Goal: Information Seeking & Learning: Learn about a topic

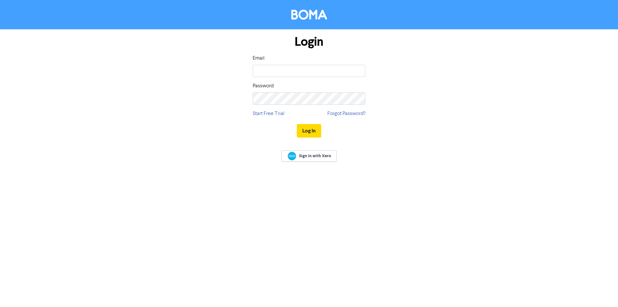
click at [291, 66] on input "email" at bounding box center [309, 71] width 113 height 12
type input "[EMAIL_ADDRESS][DOMAIN_NAME]"
click at [297, 124] on button "Log In" at bounding box center [309, 131] width 24 height 14
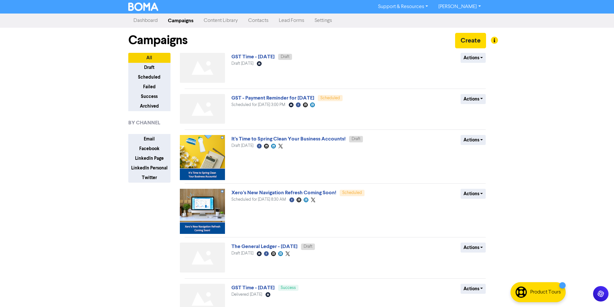
click at [224, 19] on link "Content Library" at bounding box center [220, 20] width 44 height 13
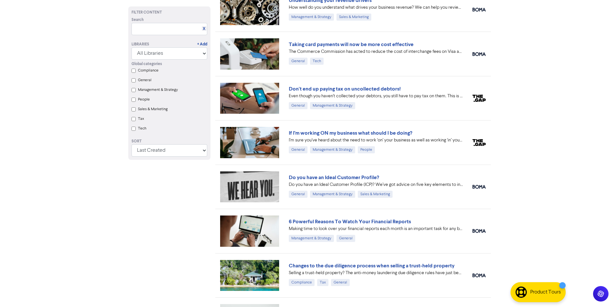
scroll to position [913, 0]
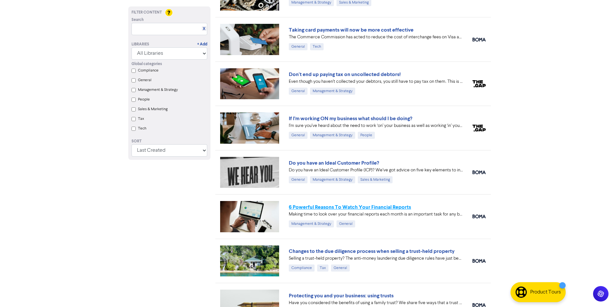
click at [379, 208] on link "6 Powerful Reasons To Watch Your Financial Reports" at bounding box center [350, 207] width 122 height 6
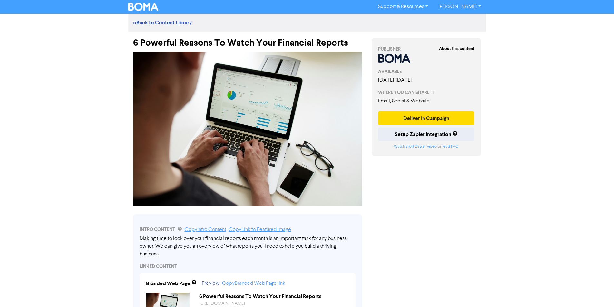
click at [171, 19] on div "<< Back to Content Library" at bounding box center [307, 23] width 358 height 8
click at [171, 20] on link "<< Back to Content Library" at bounding box center [162, 22] width 59 height 6
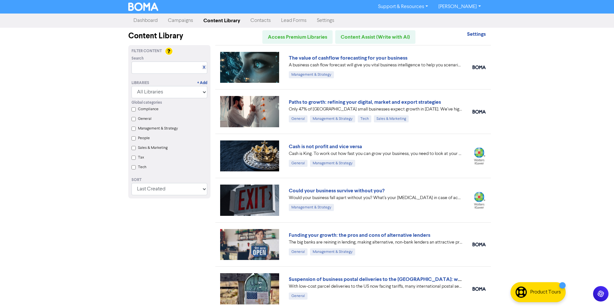
click at [170, 23] on link "Campaigns" at bounding box center [180, 20] width 35 height 13
